Goal: Complete application form: Complete application form

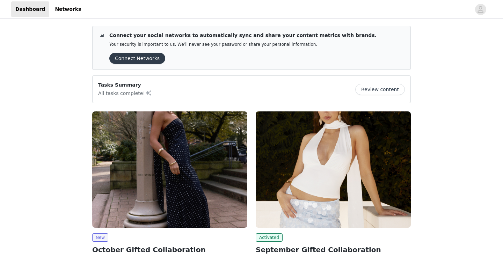
scroll to position [75, 0]
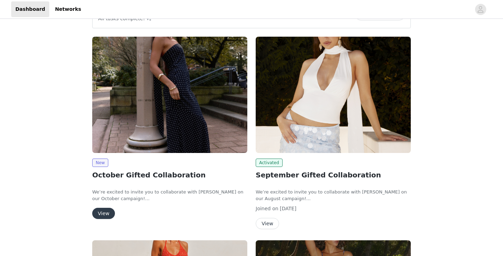
click at [103, 212] on button "View" at bounding box center [103, 213] width 23 height 11
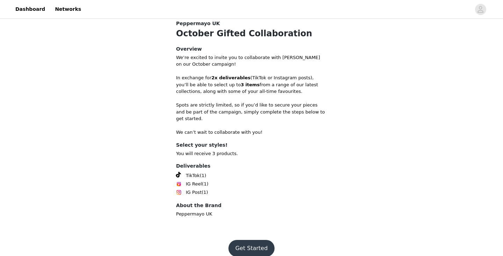
click at [247, 241] on button "Get Started" at bounding box center [252, 248] width 46 height 17
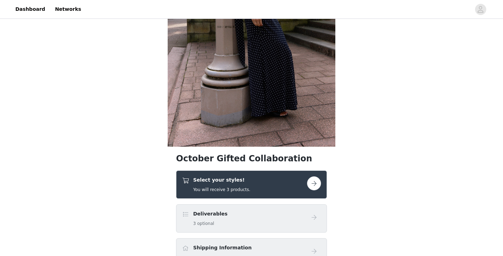
scroll to position [182, 0]
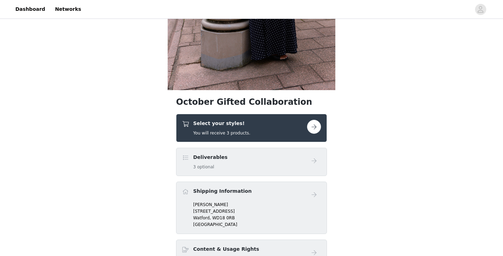
click at [318, 126] on button "button" at bounding box center [314, 127] width 14 height 14
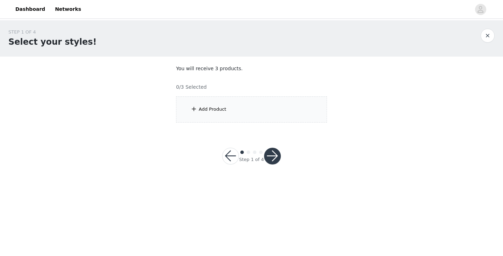
click at [254, 113] on div "Add Product" at bounding box center [251, 109] width 151 height 26
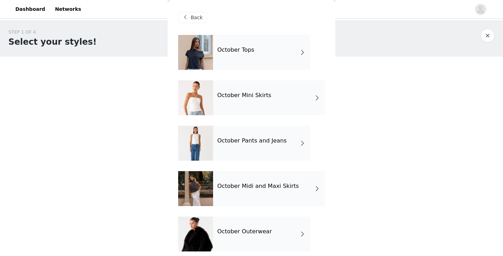
click at [273, 187] on h4 "October Midi and Maxi Skirts" at bounding box center [258, 186] width 82 height 6
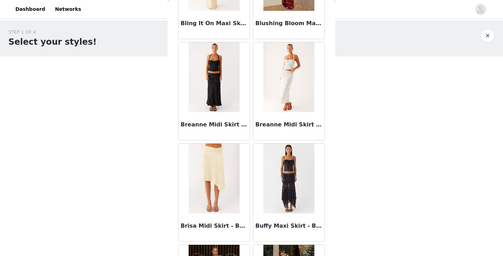
scroll to position [617, 0]
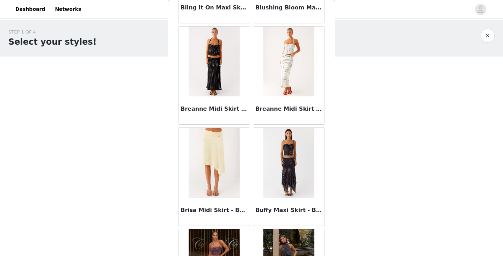
click at [216, 177] on img at bounding box center [214, 163] width 51 height 70
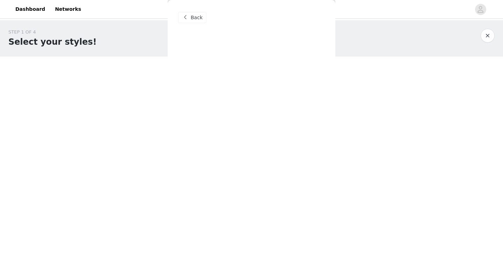
scroll to position [0, 0]
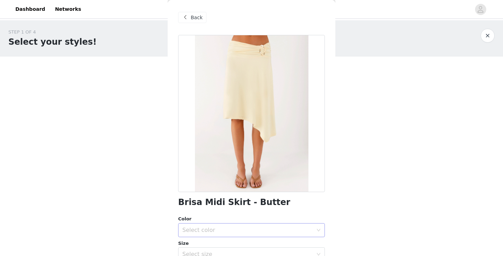
click at [235, 226] on div "Select color" at bounding box center [249, 230] width 134 height 13
click at [234, 241] on li "Butter" at bounding box center [251, 245] width 147 height 11
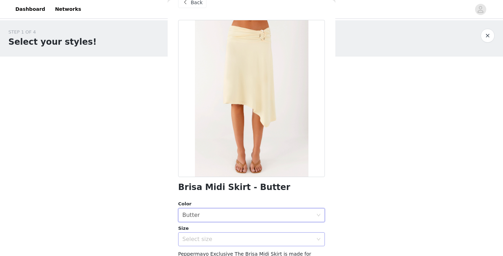
click at [231, 239] on div "Select size" at bounding box center [247, 239] width 131 height 7
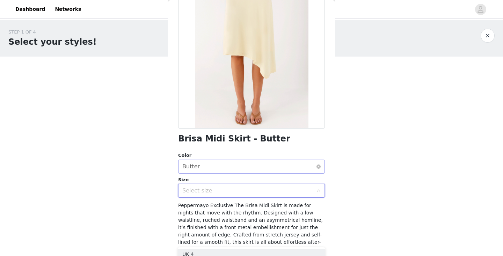
scroll to position [70, 0]
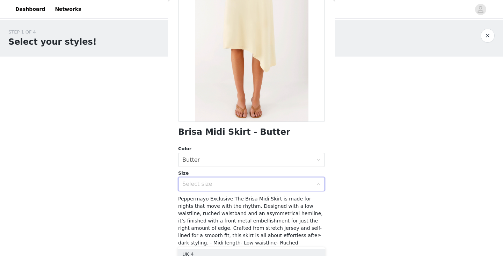
click at [222, 186] on div "Select size" at bounding box center [247, 184] width 131 height 7
click at [205, 183] on div "Select size" at bounding box center [247, 184] width 131 height 7
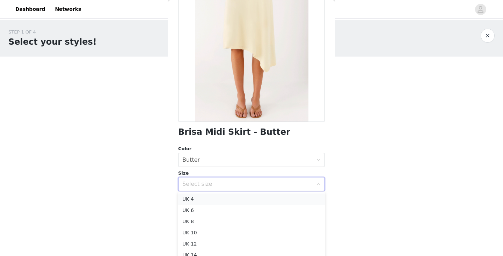
click at [203, 200] on li "UK 4" at bounding box center [251, 199] width 147 height 11
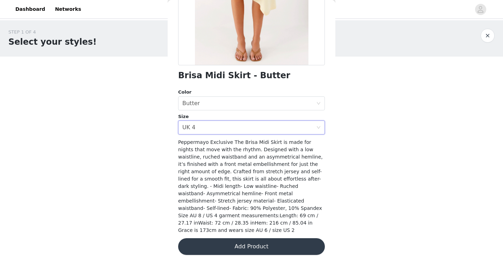
scroll to position [126, 0]
click at [237, 240] on button "Add Product" at bounding box center [251, 247] width 147 height 17
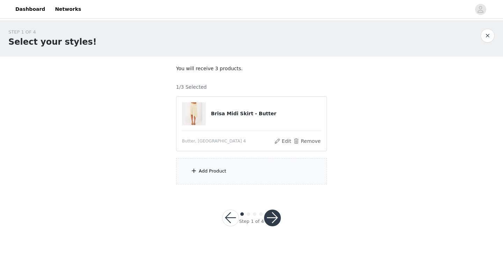
click at [240, 177] on div "Add Product" at bounding box center [251, 171] width 151 height 26
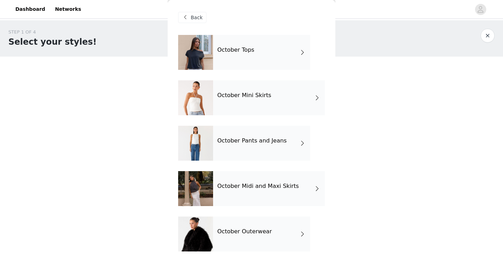
scroll to position [12, 0]
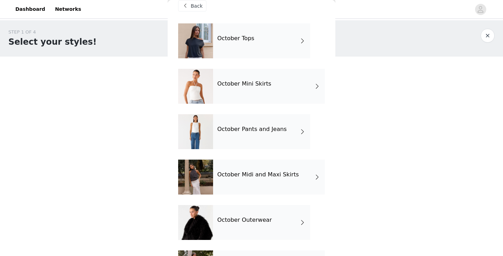
click at [262, 173] on h4 "October Midi and Maxi Skirts" at bounding box center [258, 175] width 82 height 6
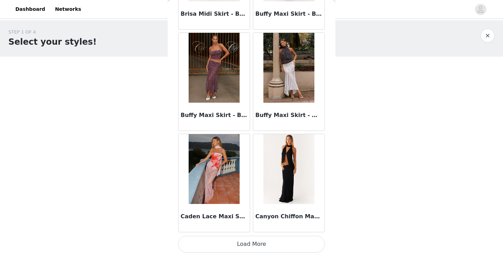
scroll to position [0, 0]
click at [260, 244] on button "Load More" at bounding box center [251, 244] width 147 height 17
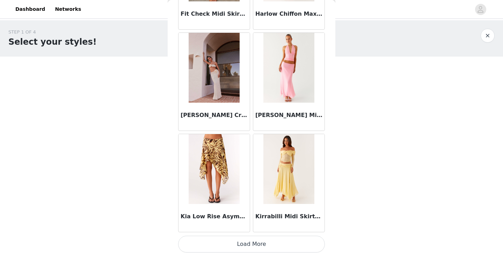
scroll to position [1826, 0]
click at [266, 248] on button "Load More" at bounding box center [251, 244] width 147 height 17
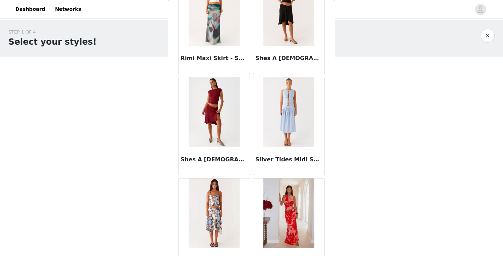
scroll to position [2812, 0]
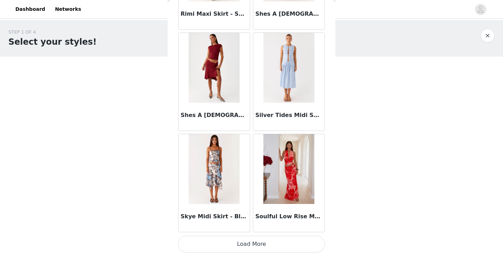
click at [265, 244] on button "Load More" at bounding box center [251, 244] width 147 height 17
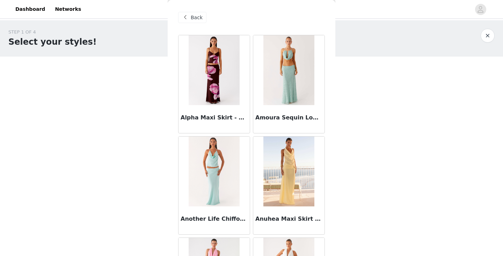
scroll to position [0, 0]
click at [190, 19] on div "Back" at bounding box center [192, 17] width 28 height 11
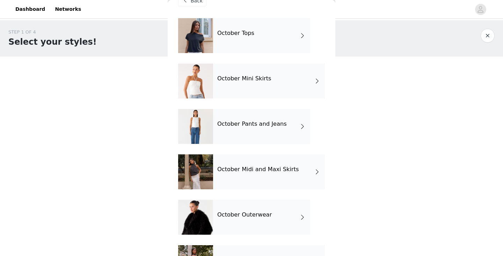
scroll to position [16, 0]
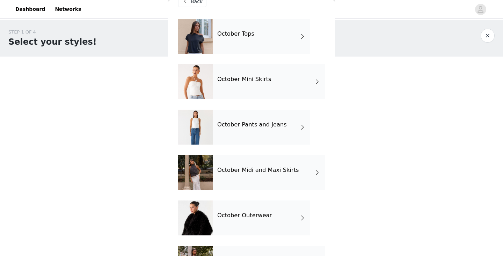
click at [267, 42] on div "October Tops" at bounding box center [261, 36] width 97 height 35
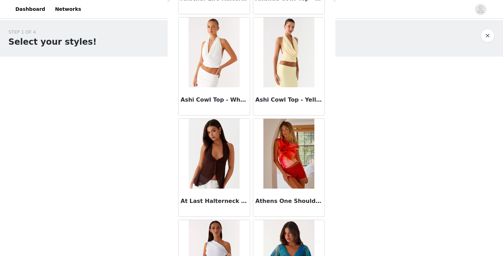
scroll to position [622, 0]
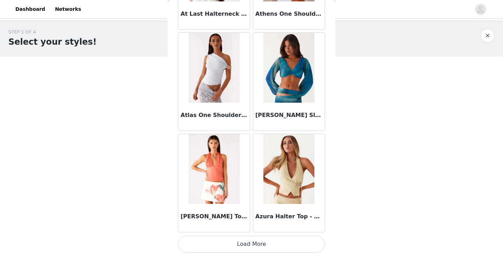
click at [254, 247] on button "Load More" at bounding box center [251, 244] width 147 height 17
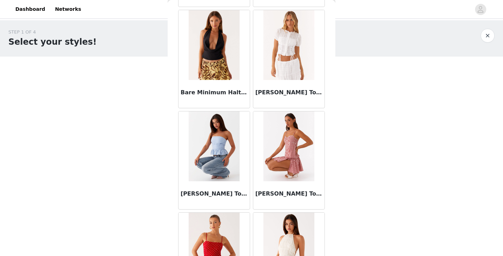
scroll to position [1013, 0]
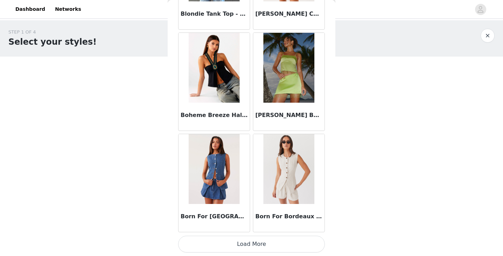
click at [251, 244] on button "Load More" at bounding box center [251, 244] width 147 height 17
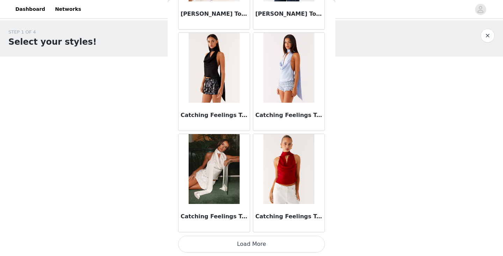
scroll to position [0, 0]
click at [251, 244] on button "Load More" at bounding box center [251, 244] width 147 height 17
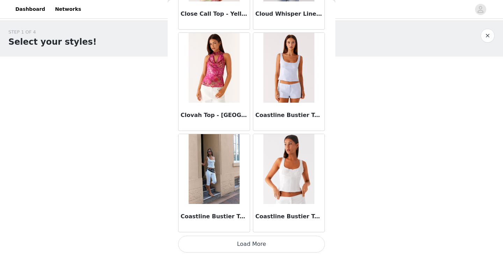
click at [252, 248] on button "Load More" at bounding box center [251, 244] width 147 height 17
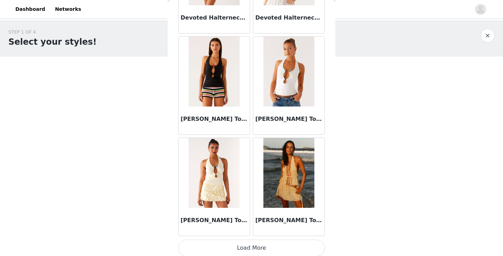
scroll to position [4863, 0]
click at [252, 248] on button "Load More" at bounding box center [251, 247] width 147 height 17
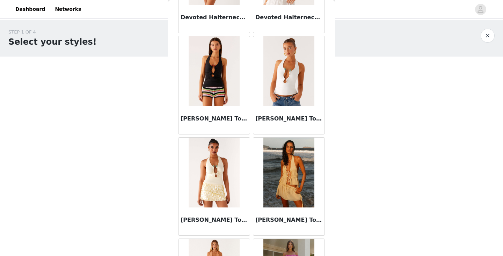
click at [215, 103] on img at bounding box center [214, 71] width 51 height 70
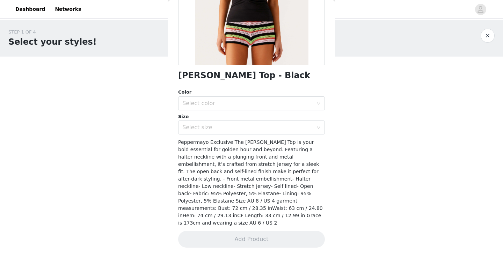
scroll to position [119, 0]
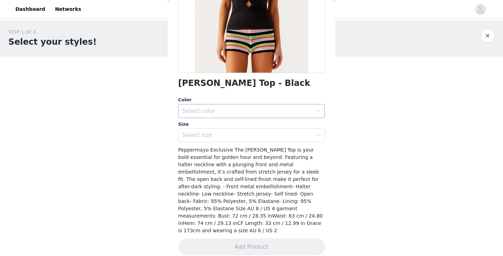
click at [225, 107] on div "Select color" at bounding box center [249, 110] width 134 height 13
click at [222, 128] on li "Black" at bounding box center [251, 126] width 147 height 11
click at [222, 139] on div "Select size" at bounding box center [249, 135] width 134 height 13
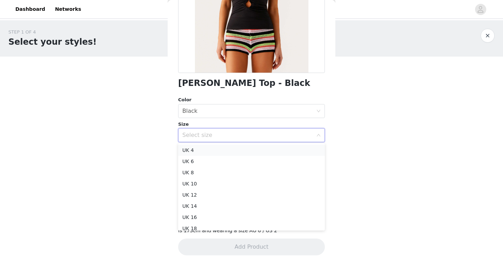
click at [216, 153] on li "UK 4" at bounding box center [251, 150] width 147 height 11
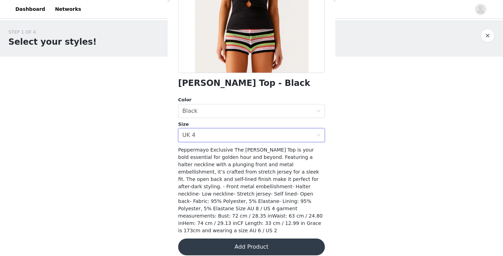
click at [261, 239] on button "Add Product" at bounding box center [251, 247] width 147 height 17
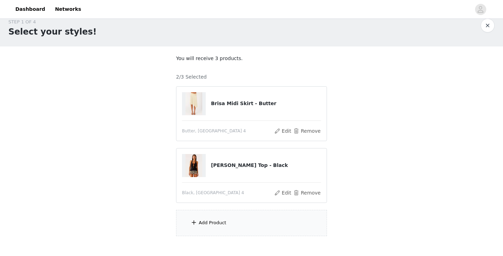
scroll to position [12, 0]
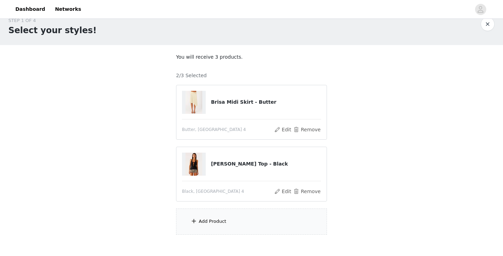
click at [210, 219] on div "Add Product" at bounding box center [213, 221] width 28 height 7
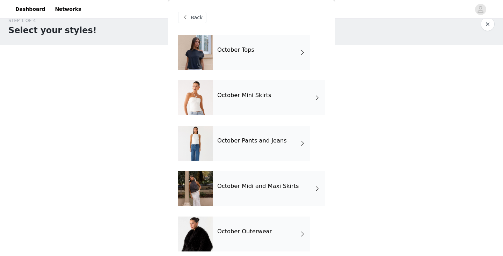
click at [259, 54] on div "October Tops" at bounding box center [261, 52] width 97 height 35
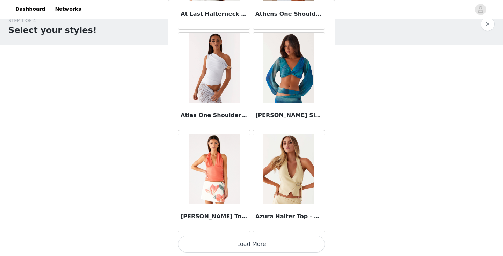
click at [249, 244] on button "Load More" at bounding box center [251, 244] width 147 height 17
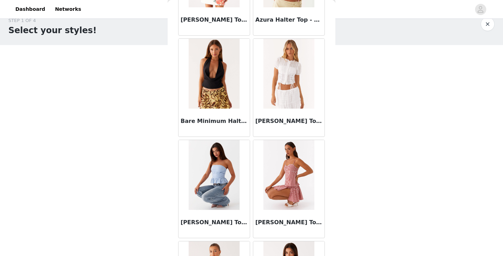
scroll to position [1010, 0]
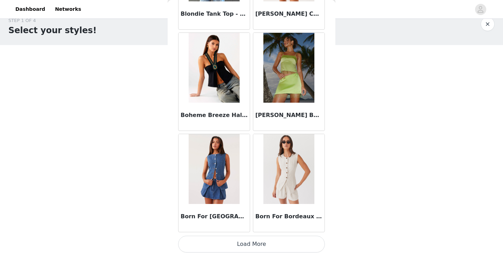
click at [267, 247] on button "Load More" at bounding box center [251, 244] width 147 height 17
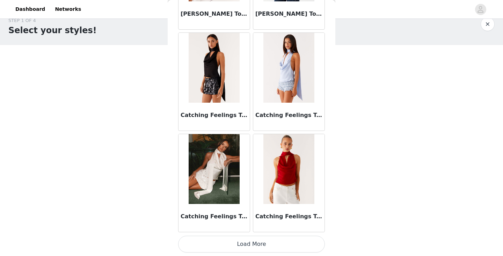
click at [261, 248] on button "Load More" at bounding box center [251, 244] width 147 height 17
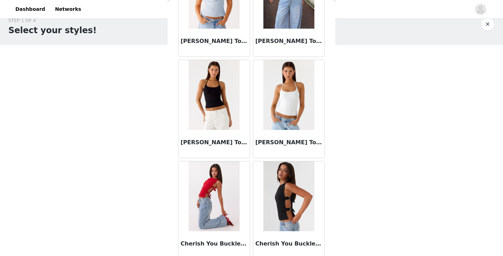
scroll to position [3229, 0]
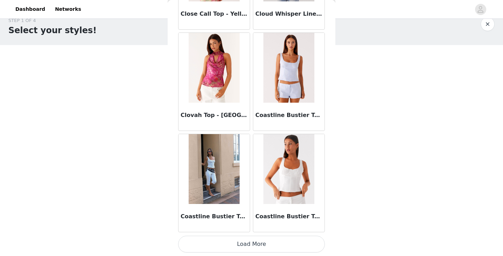
click at [258, 245] on button "Load More" at bounding box center [251, 244] width 147 height 17
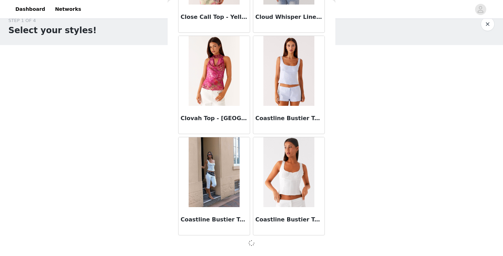
scroll to position [3850, 0]
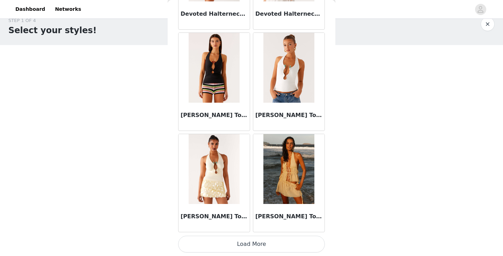
click at [253, 245] on button "Load More" at bounding box center [251, 244] width 147 height 17
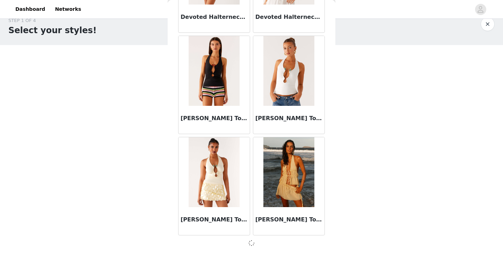
scroll to position [4863, 0]
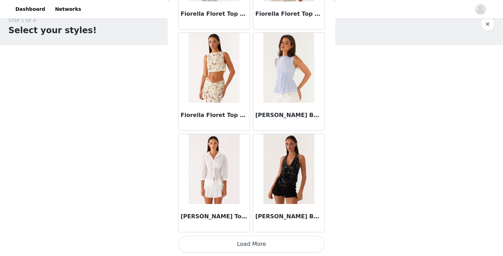
click at [250, 244] on button "Load More" at bounding box center [251, 244] width 147 height 17
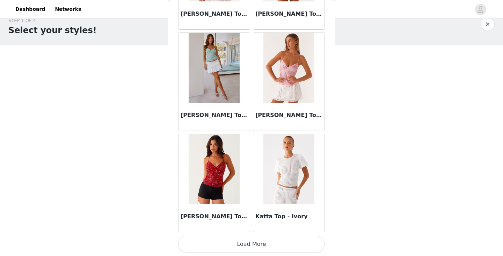
scroll to position [6893, 0]
click at [248, 245] on button "Load More" at bounding box center [251, 244] width 147 height 17
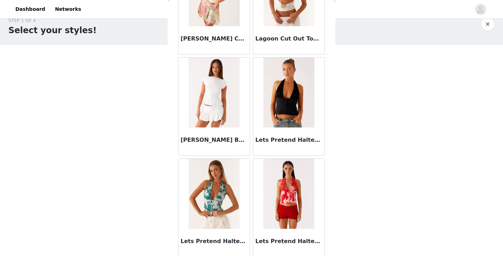
scroll to position [7376, 0]
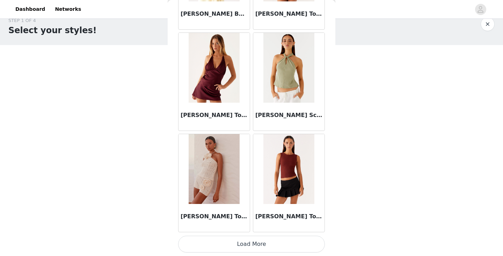
click at [253, 245] on button "Load More" at bounding box center [251, 244] width 147 height 17
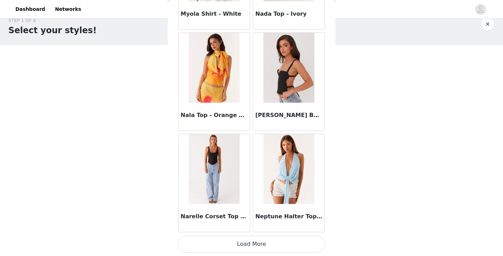
scroll to position [8919, 0]
click at [256, 247] on button "Load More" at bounding box center [251, 244] width 147 height 17
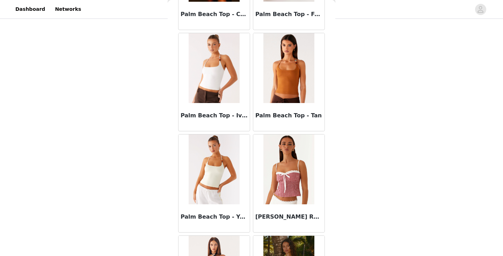
scroll to position [9830, 0]
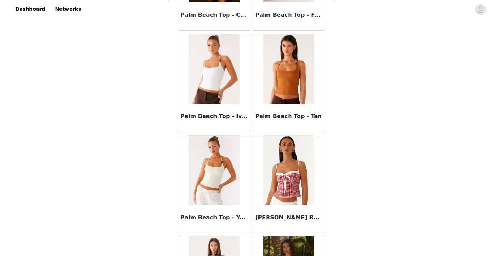
click at [288, 91] on img at bounding box center [288, 69] width 51 height 70
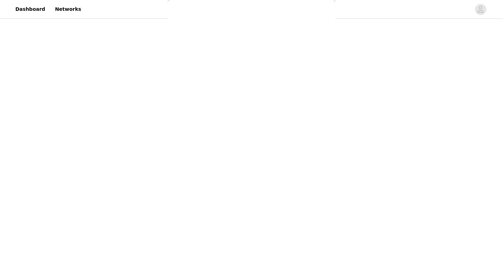
click at [287, 77] on div "Back About You Top - White Agathe One Shoulder Top - [PERSON_NAME] Top - Yellow…" at bounding box center [252, 128] width 168 height 256
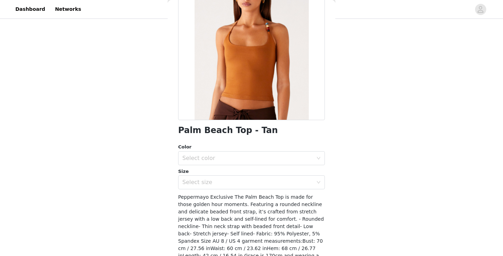
scroll to position [67, 0]
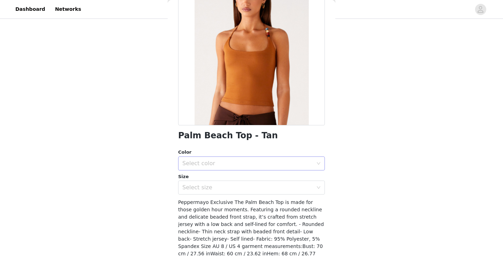
click at [218, 164] on div "Select color" at bounding box center [247, 163] width 131 height 7
click at [212, 179] on li "Tan" at bounding box center [251, 178] width 147 height 11
click at [212, 189] on div "Select size" at bounding box center [247, 187] width 131 height 7
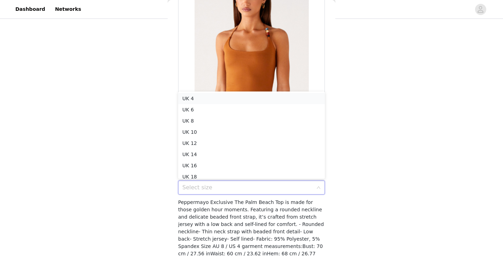
click at [205, 99] on li "UK 4" at bounding box center [251, 98] width 147 height 11
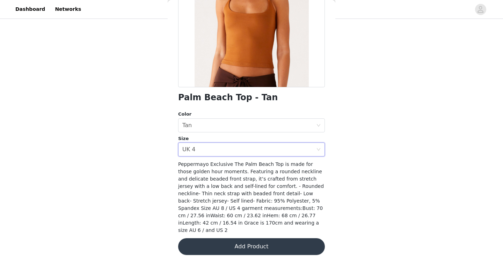
scroll to position [104, 0]
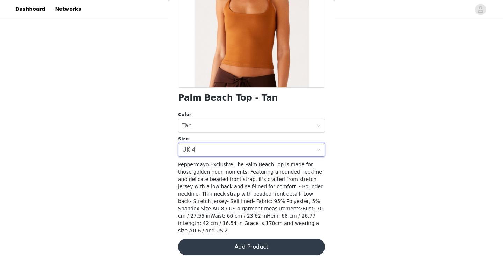
click at [248, 242] on button "Add Product" at bounding box center [251, 247] width 147 height 17
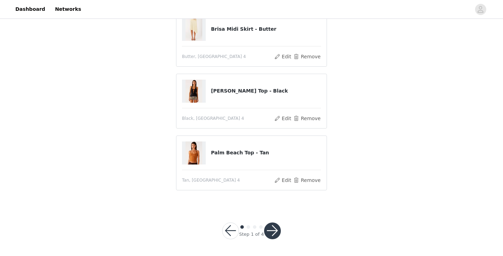
scroll to position [65, 0]
click at [270, 237] on button "button" at bounding box center [272, 231] width 17 height 17
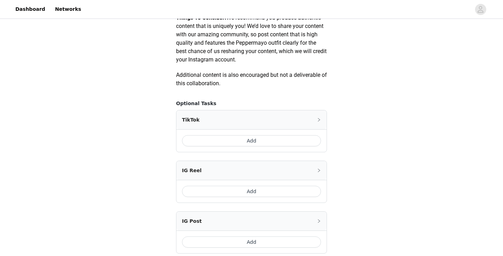
scroll to position [364, 0]
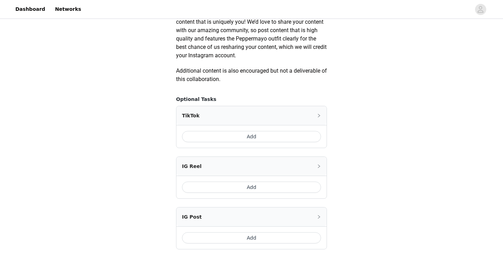
click at [273, 138] on button "Add" at bounding box center [251, 136] width 139 height 11
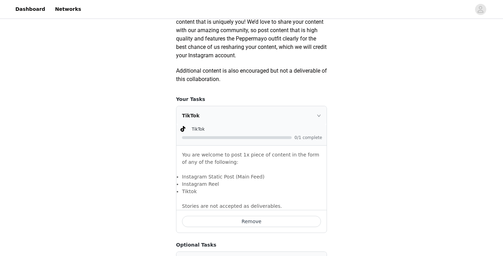
click at [320, 115] on icon "icon: right" at bounding box center [319, 116] width 4 height 4
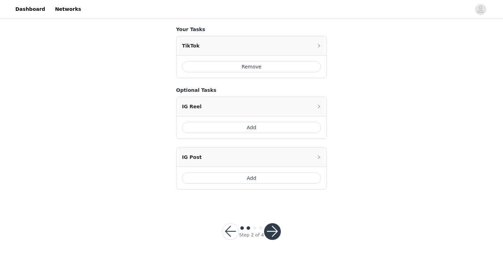
scroll to position [433, 0]
click at [279, 228] on button "button" at bounding box center [272, 232] width 17 height 17
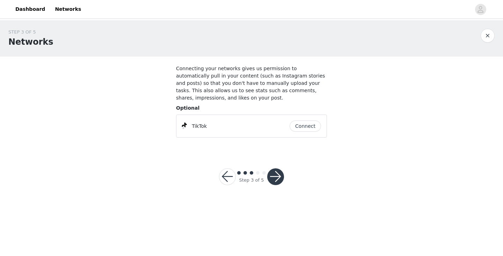
click at [281, 181] on button "button" at bounding box center [275, 176] width 17 height 17
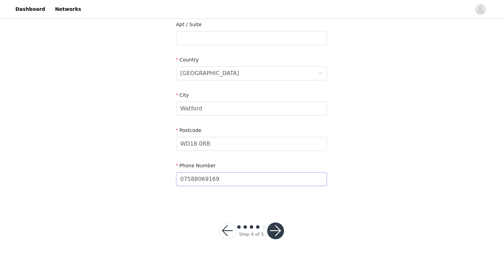
scroll to position [185, 0]
click at [278, 234] on button "button" at bounding box center [275, 231] width 17 height 17
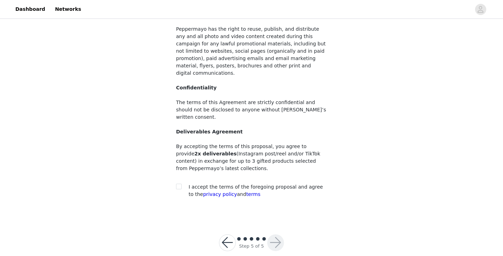
scroll to position [67, 0]
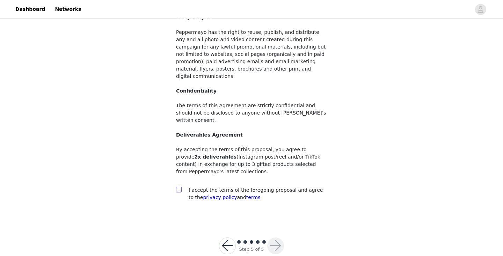
click at [178, 187] on input "checkbox" at bounding box center [178, 189] width 5 height 5
checkbox input "true"
click at [277, 238] on button "button" at bounding box center [275, 246] width 17 height 17
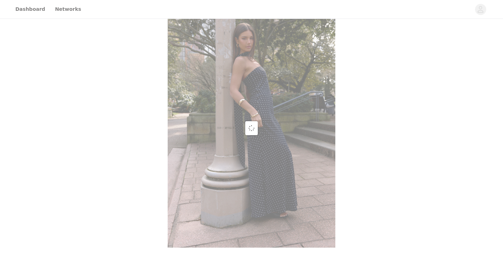
scroll to position [24, 0]
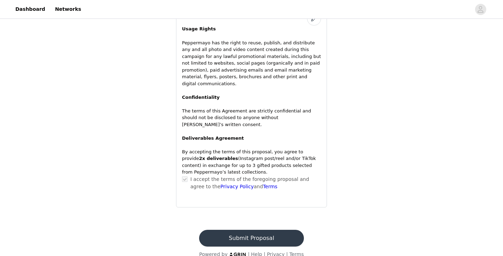
click at [266, 230] on button "Submit Proposal" at bounding box center [251, 238] width 104 height 17
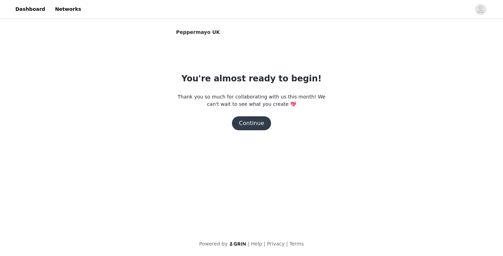
scroll to position [105, 0]
click at [258, 124] on body "Dashboard Networks Peppermayo UK You're almost ready to begin! Thank you so muc…" at bounding box center [251, 128] width 503 height 256
